Goal: Task Accomplishment & Management: Manage account settings

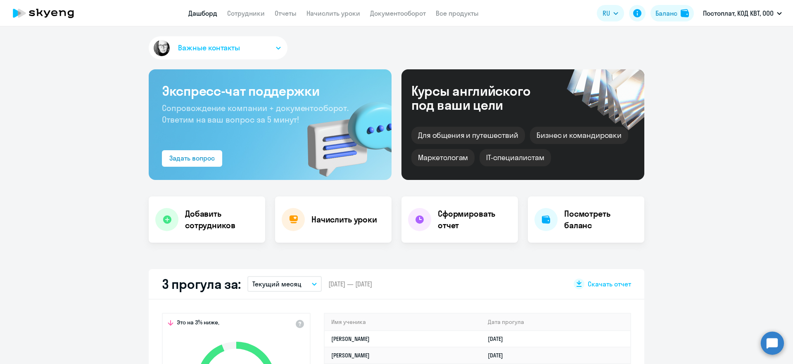
select select "30"
click at [303, 224] on div "Начислить уроки" at bounding box center [333, 220] width 116 height 46
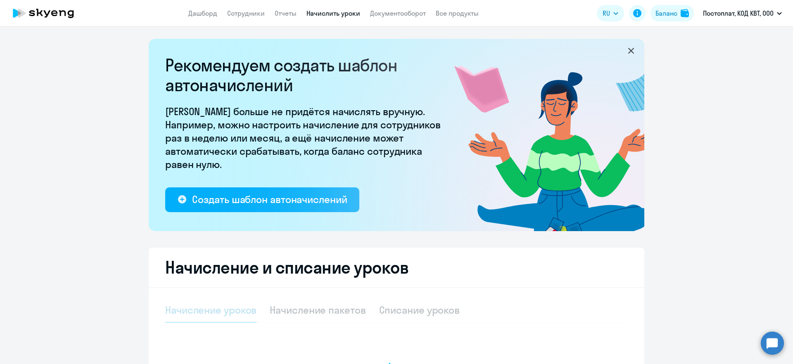
select select "10"
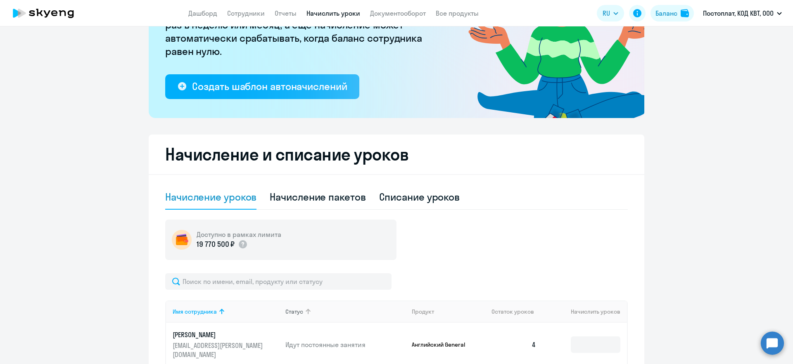
scroll to position [286, 0]
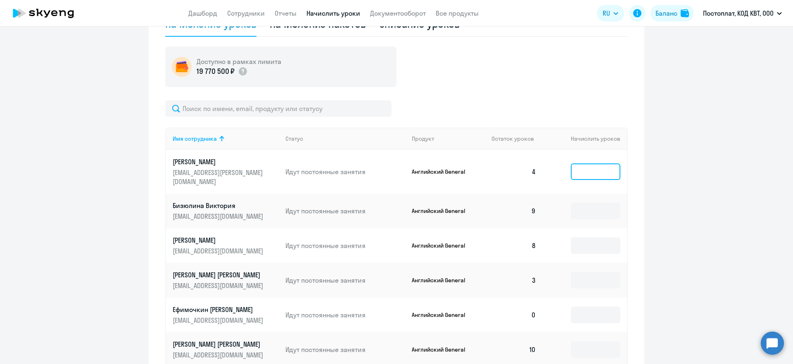
click at [596, 168] on input at bounding box center [596, 171] width 50 height 17
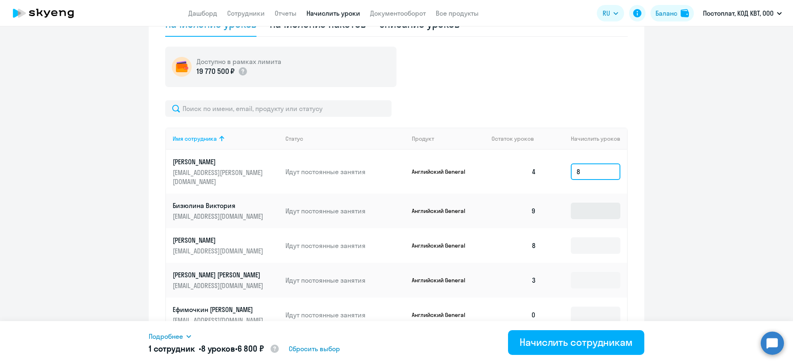
type input "8"
click at [606, 209] on input at bounding box center [596, 211] width 50 height 17
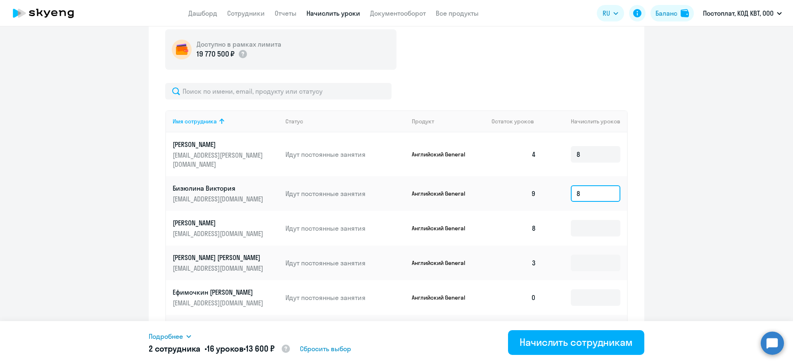
scroll to position [305, 0]
type input "8"
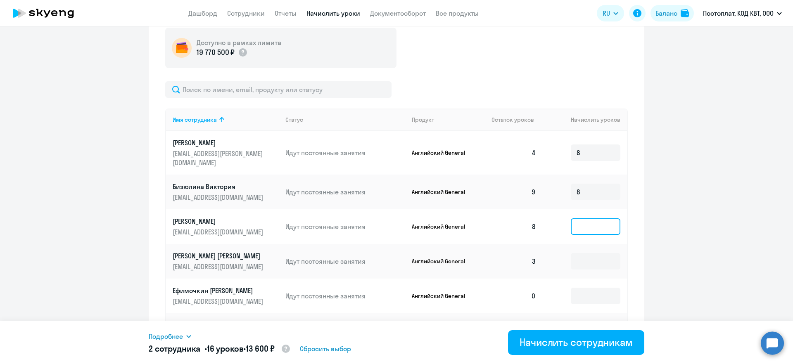
click at [597, 218] on input at bounding box center [596, 226] width 50 height 17
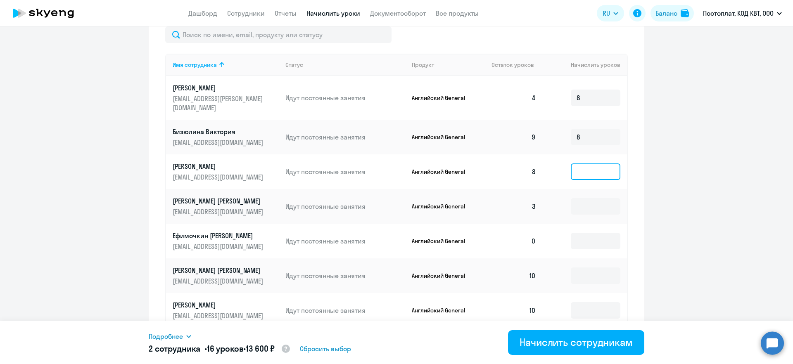
scroll to position [387, 0]
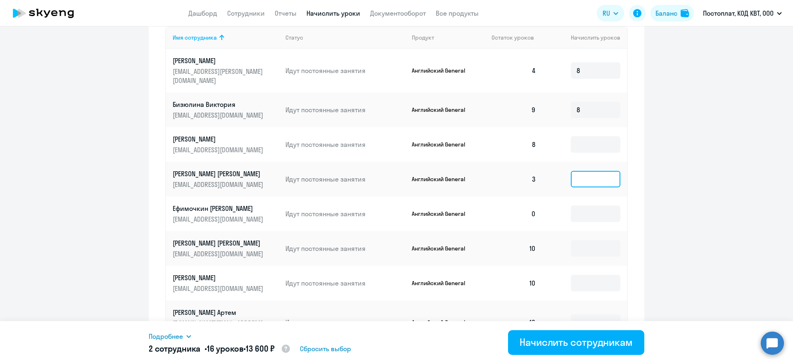
click at [590, 173] on input at bounding box center [596, 179] width 50 height 17
type input "8"
click at [593, 207] on input at bounding box center [596, 214] width 50 height 17
type input "8"
click at [587, 240] on input at bounding box center [596, 248] width 50 height 17
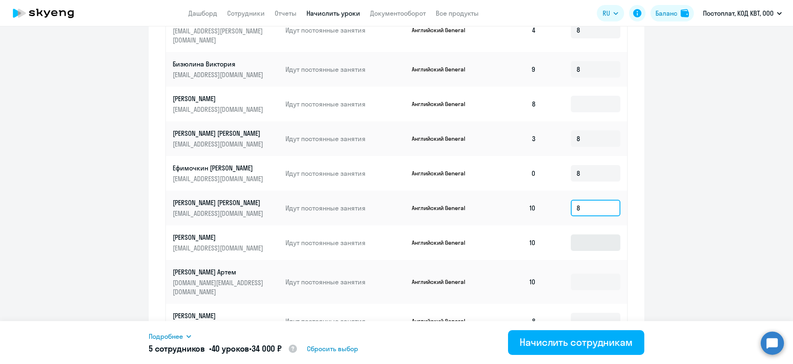
scroll to position [431, 0]
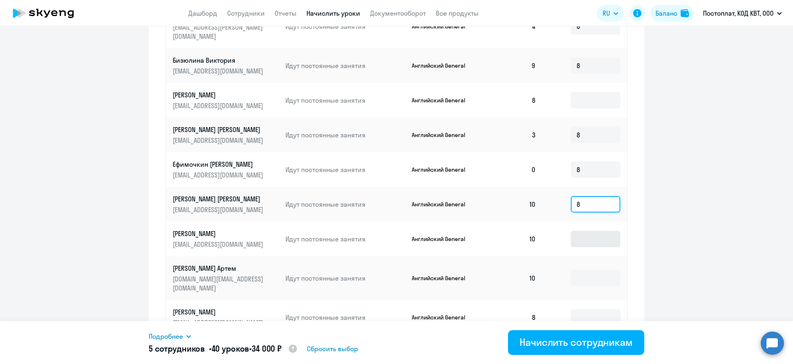
type input "8"
click at [580, 232] on input at bounding box center [596, 239] width 50 height 17
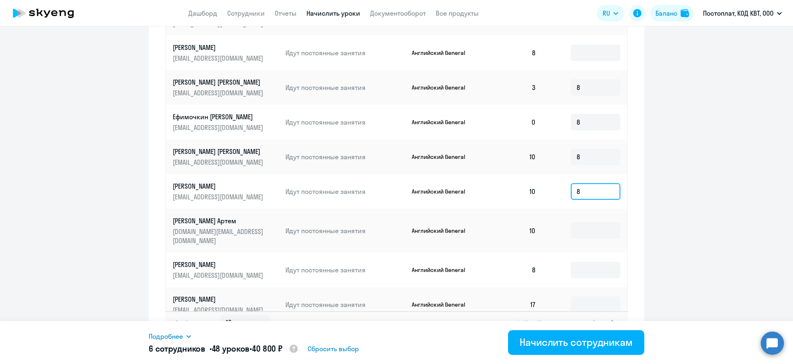
scroll to position [488, 0]
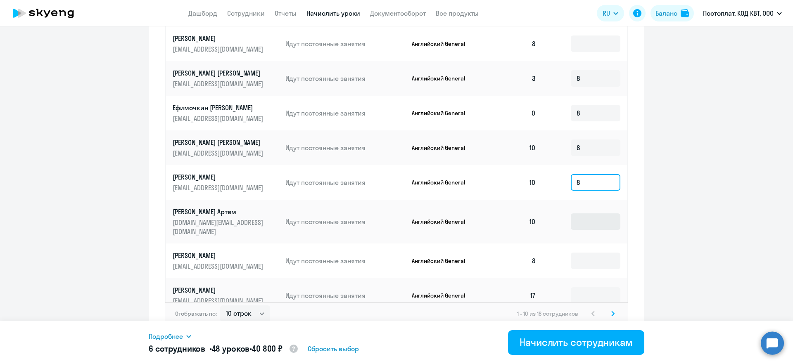
type input "8"
click at [589, 213] on input at bounding box center [596, 221] width 50 height 17
type input "8"
click at [598, 244] on td at bounding box center [584, 261] width 84 height 35
click at [599, 244] on td at bounding box center [584, 261] width 84 height 35
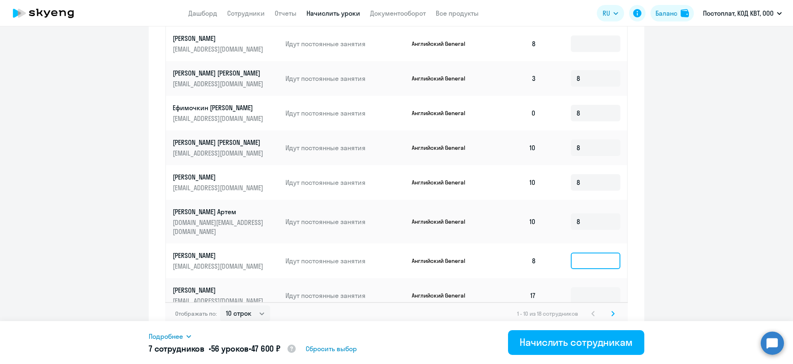
click at [604, 253] on input at bounding box center [596, 261] width 50 height 17
type input "8"
click at [599, 287] on input at bounding box center [596, 295] width 50 height 17
type input "8"
click at [611, 311] on icon at bounding box center [612, 314] width 3 height 6
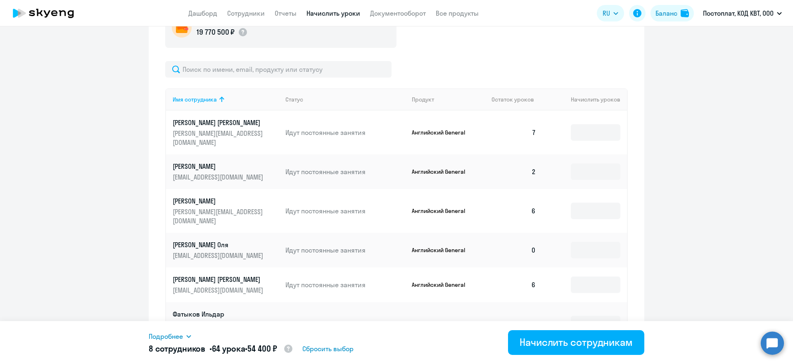
scroll to position [320, 0]
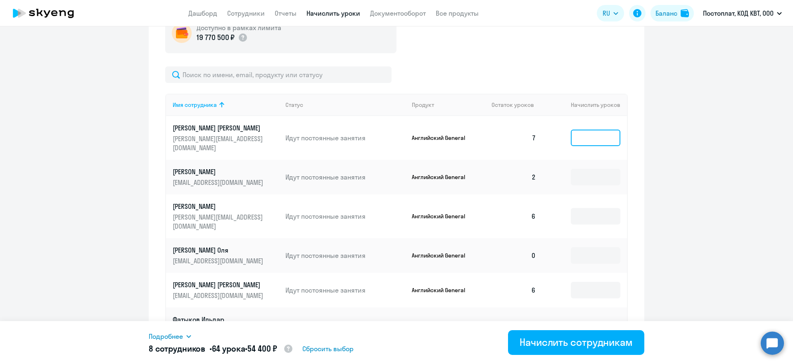
click at [599, 131] on input at bounding box center [596, 138] width 50 height 17
type input "8"
click at [586, 173] on input at bounding box center [596, 177] width 50 height 17
type input "8"
click at [589, 208] on input at bounding box center [596, 216] width 50 height 17
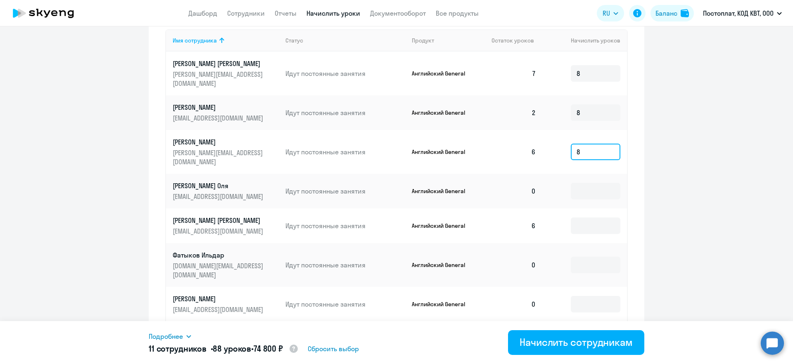
scroll to position [407, 0]
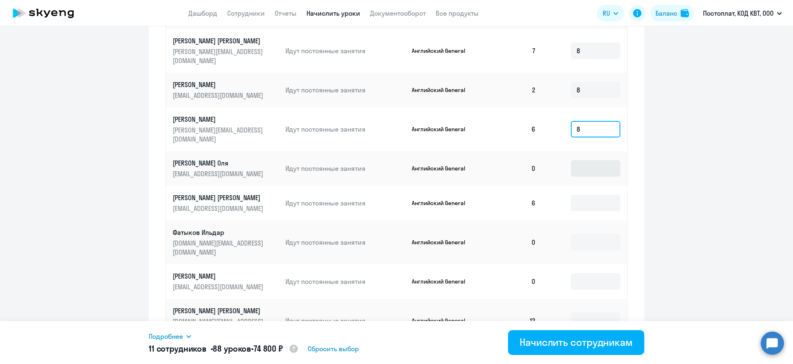
type input "8"
click at [599, 160] on input at bounding box center [596, 168] width 50 height 17
type input "8"
click at [612, 195] on input at bounding box center [596, 203] width 50 height 17
type input "8"
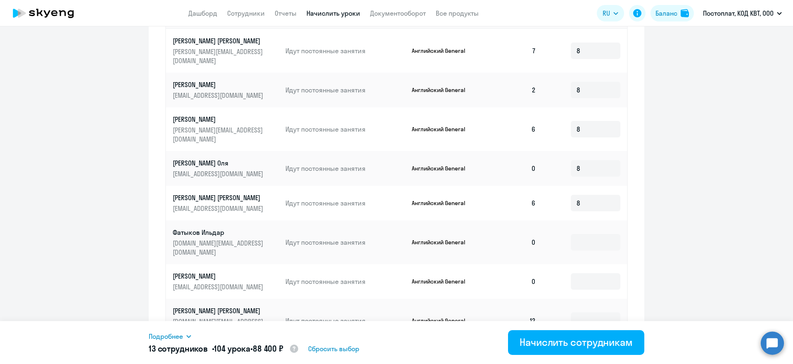
click at [608, 220] on td at bounding box center [584, 242] width 84 height 44
click at [607, 234] on input at bounding box center [596, 242] width 50 height 17
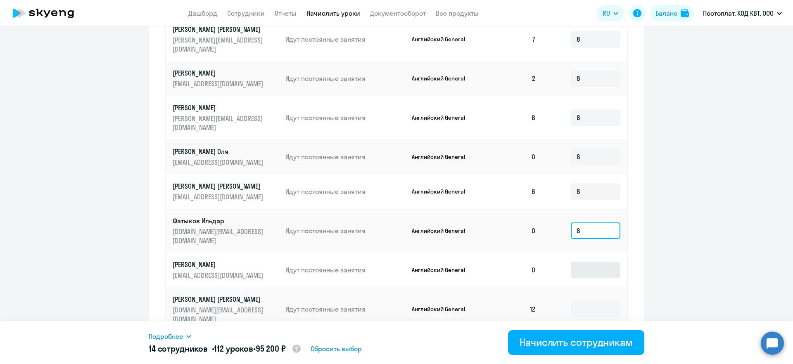
type input "8"
click at [600, 262] on input at bounding box center [596, 270] width 50 height 17
type input "8"
click at [605, 301] on input at bounding box center [596, 309] width 50 height 17
type input "8"
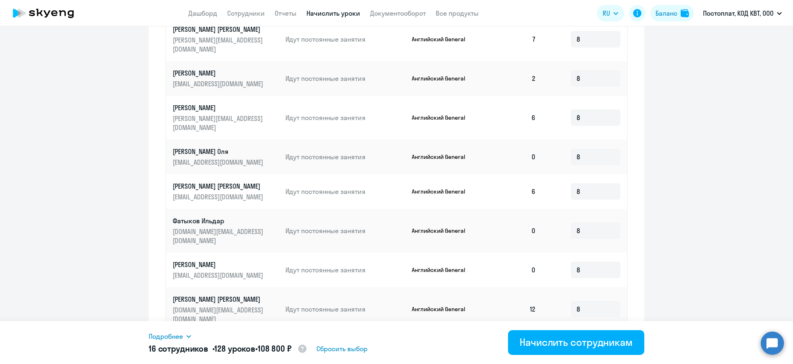
click at [617, 331] on div "Отображать по: 10 строк 30 строк 50 строк 11 - 18 из 18 сотрудников" at bounding box center [396, 342] width 462 height 23
click at [550, 344] on div "Начислить сотрудникам" at bounding box center [575, 342] width 113 height 13
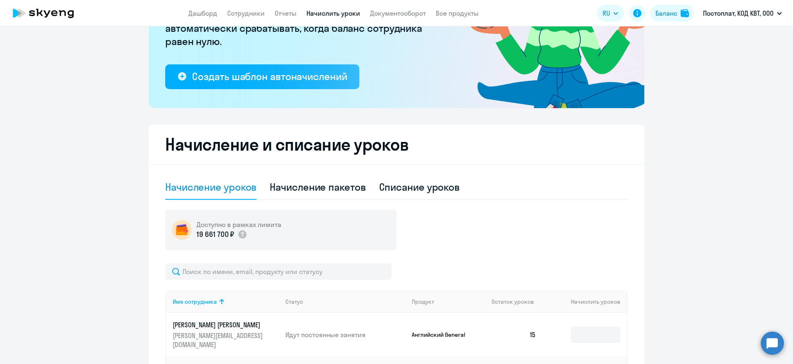
scroll to position [0, 0]
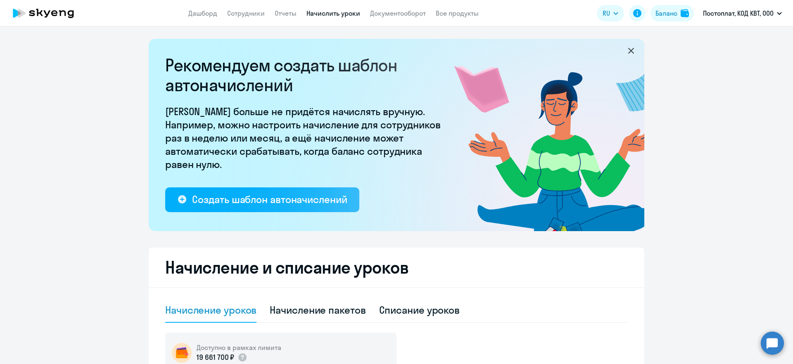
click at [69, 13] on icon at bounding box center [43, 13] width 73 height 21
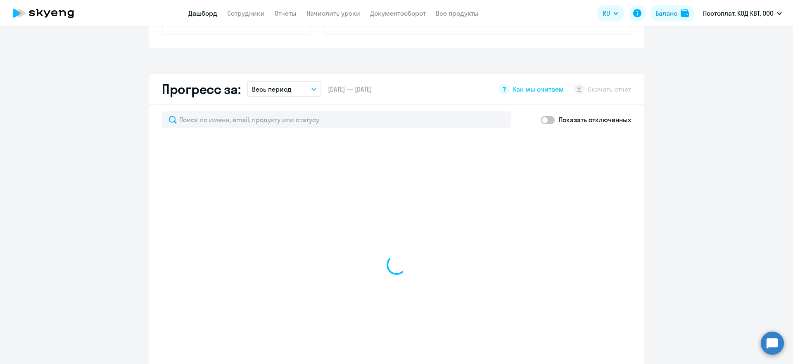
scroll to position [430, 0]
select select "30"
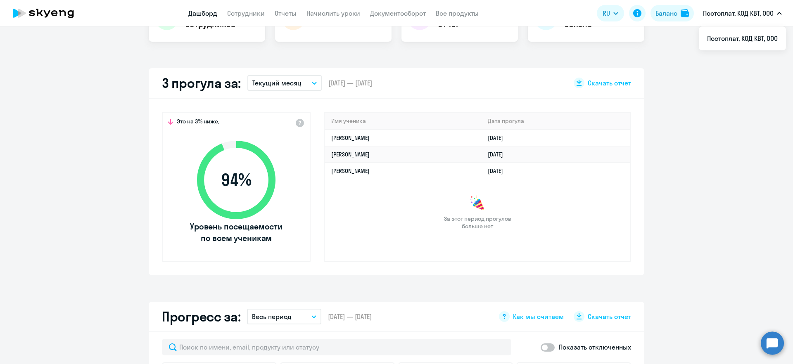
scroll to position [200, 0]
